Goal: Task Accomplishment & Management: Manage account settings

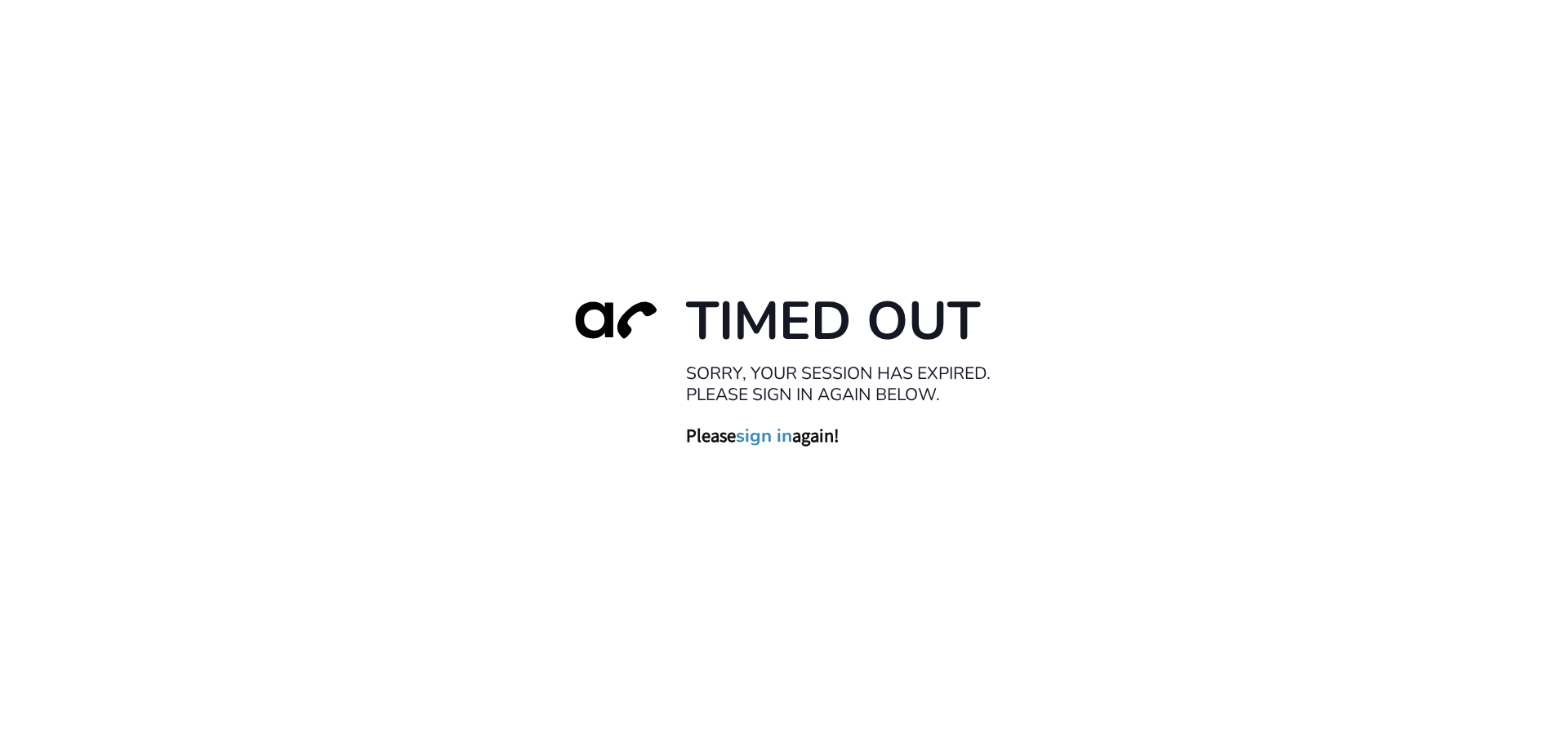
click at [772, 440] on link "sign in" at bounding box center [764, 435] width 57 height 23
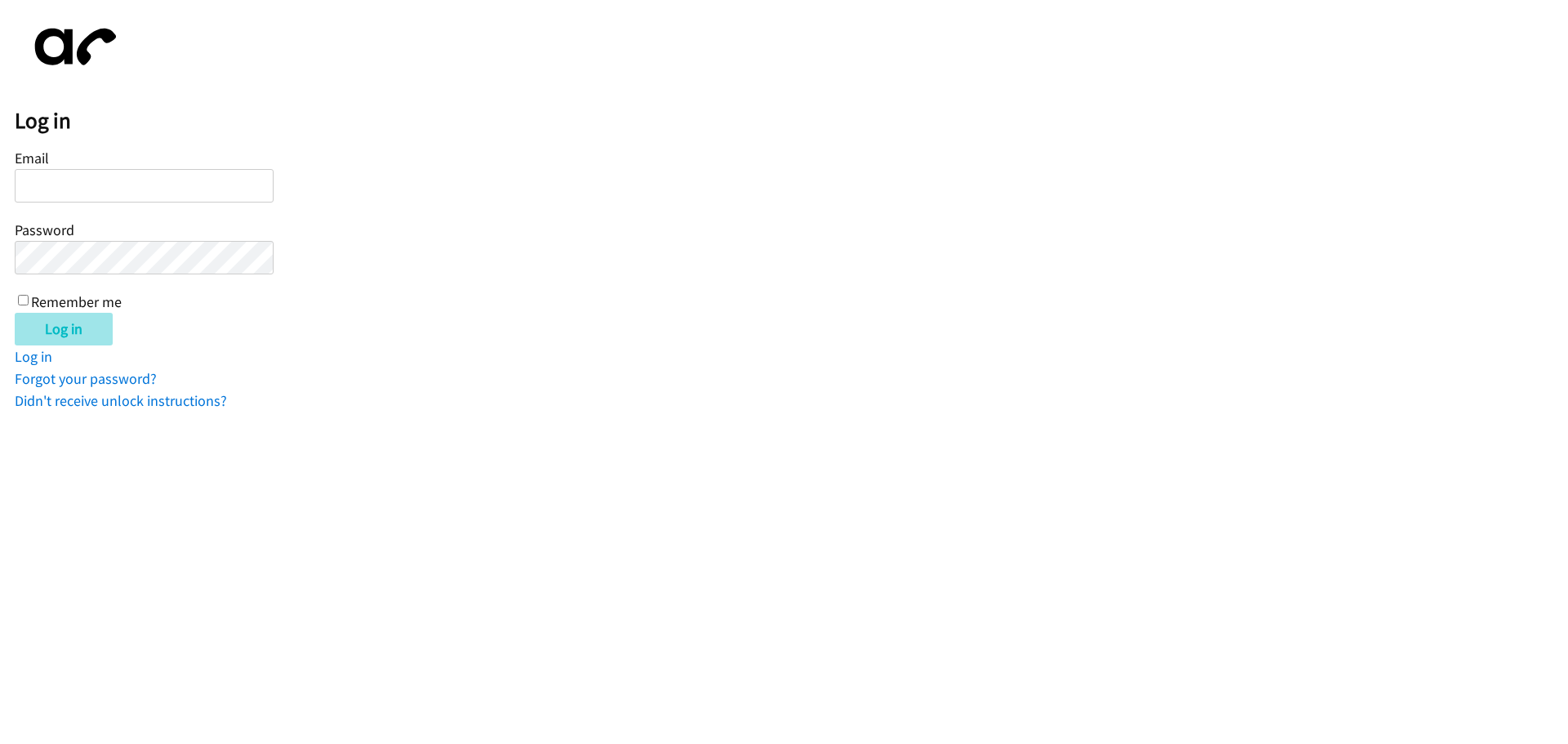
type input "iashadele@lendingpoint.com"
click at [88, 323] on input "Log in" at bounding box center [64, 329] width 98 height 33
